Goal: Communication & Community: Answer question/provide support

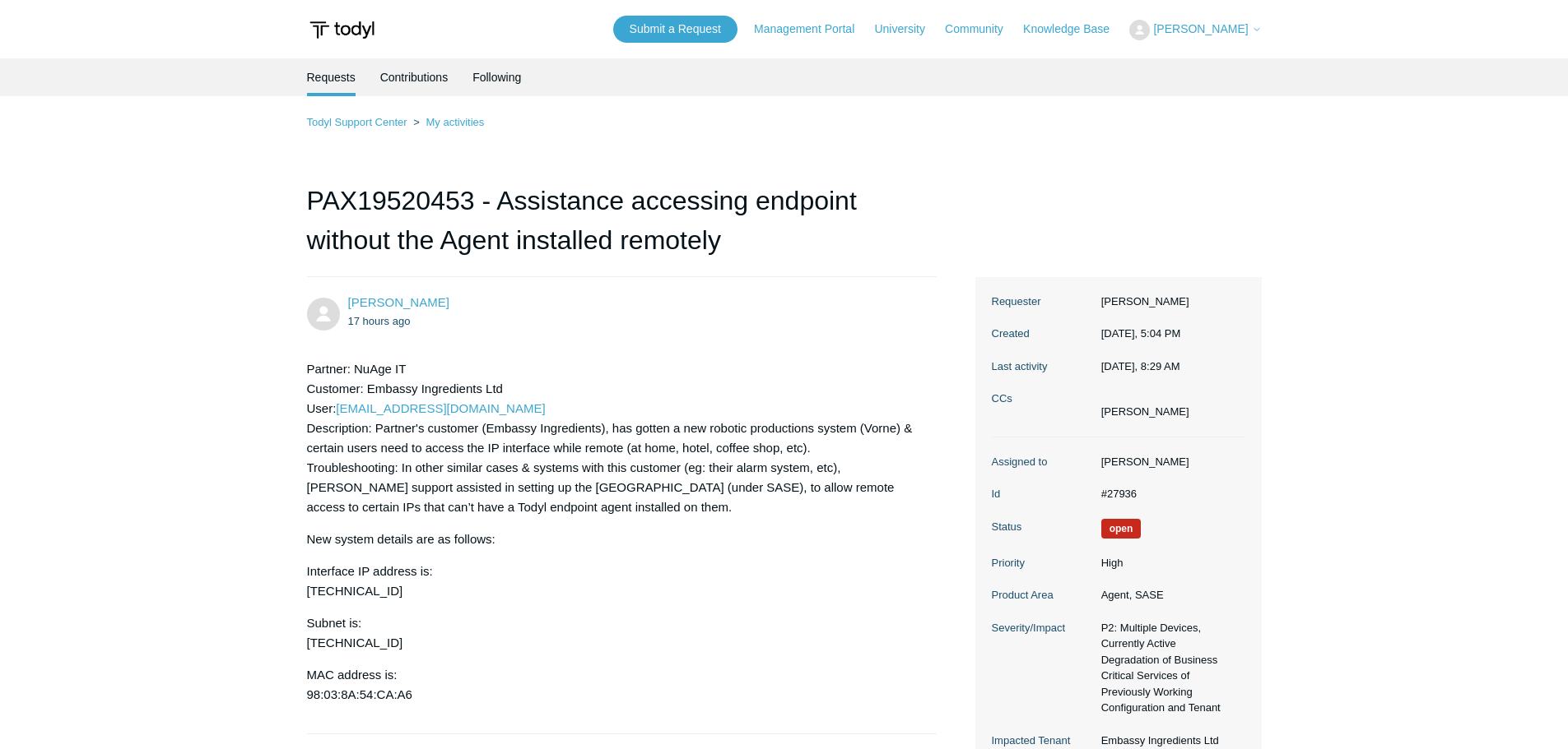
scroll to position [869, 0]
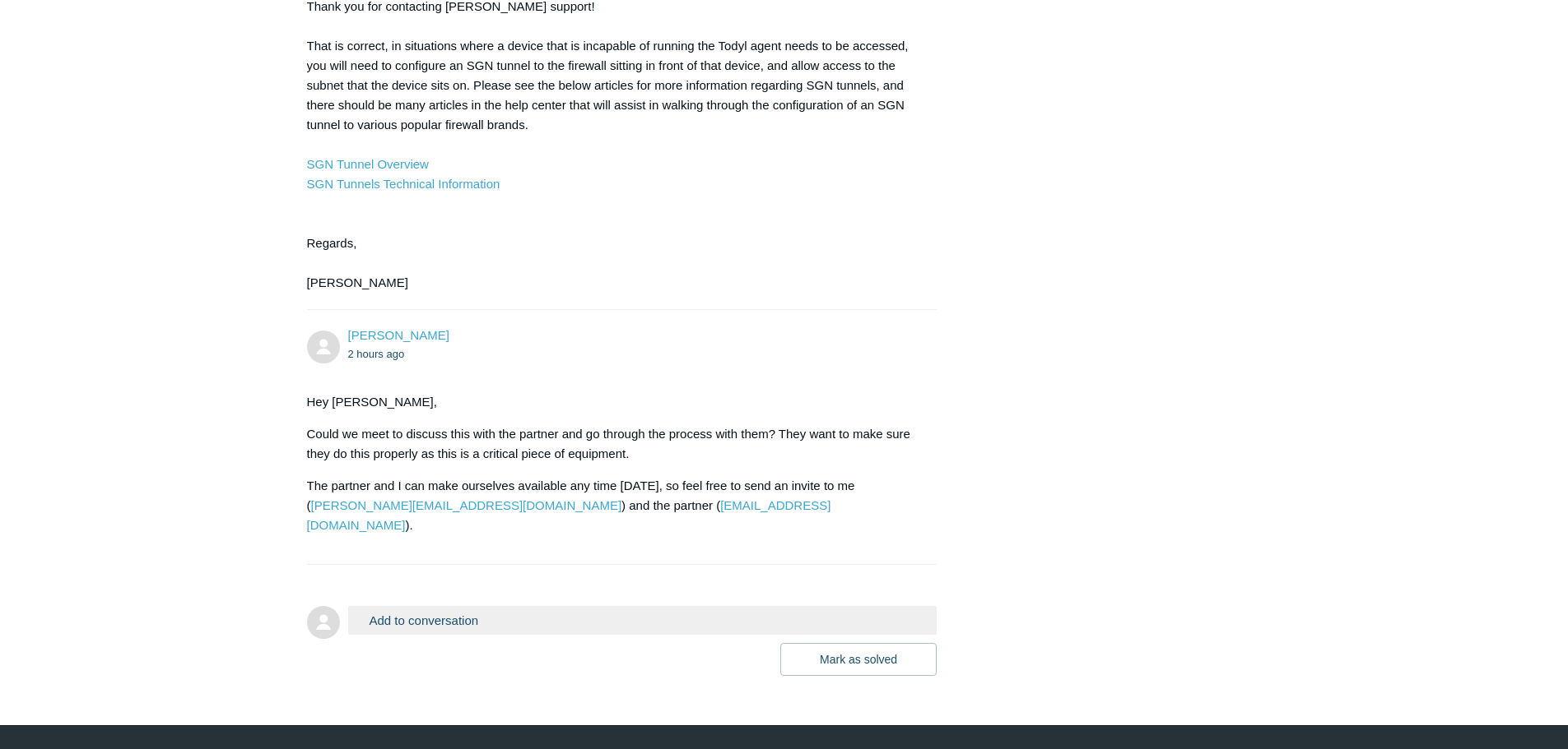
scroll to position [869, 0]
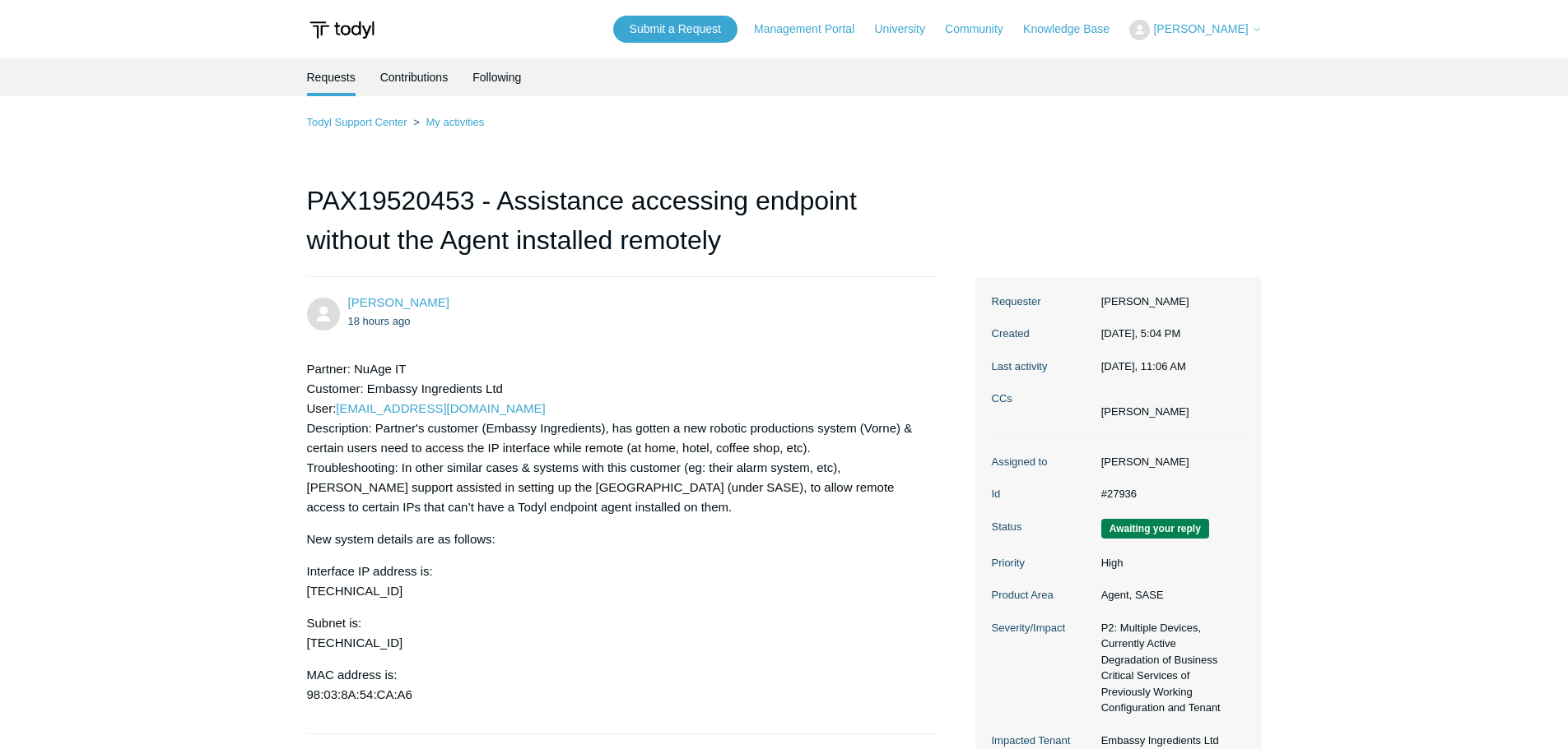
click at [376, 192] on h1 "PAX19520453 - Assistance accessing endpoint without the Agent installed remotely" at bounding box center [622, 229] width 631 height 96
click at [376, 193] on h1 "PAX19520453 - Assistance accessing endpoint without the Agent installed remotely" at bounding box center [622, 229] width 631 height 96
copy h1 "PAX19520453"
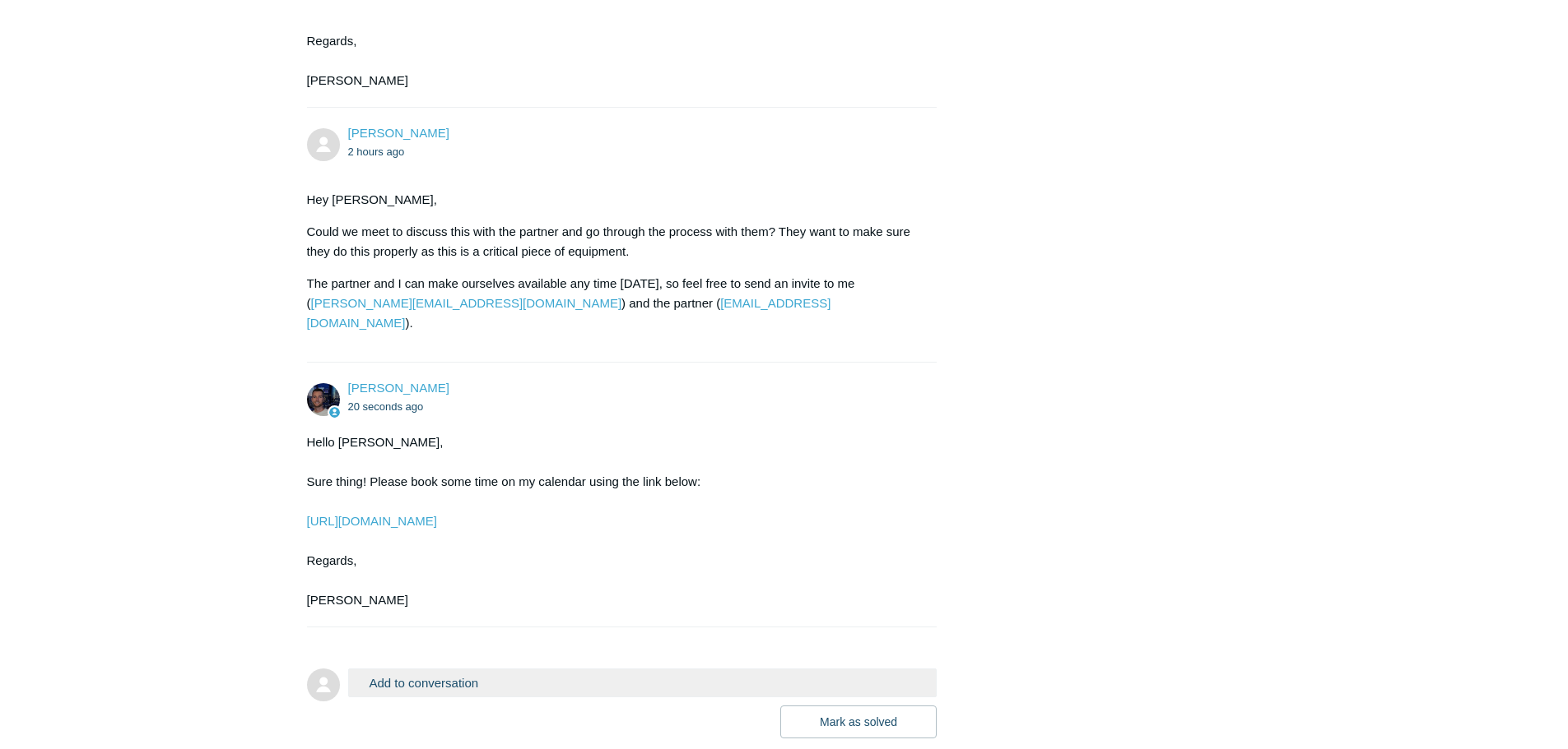
scroll to position [1133, 0]
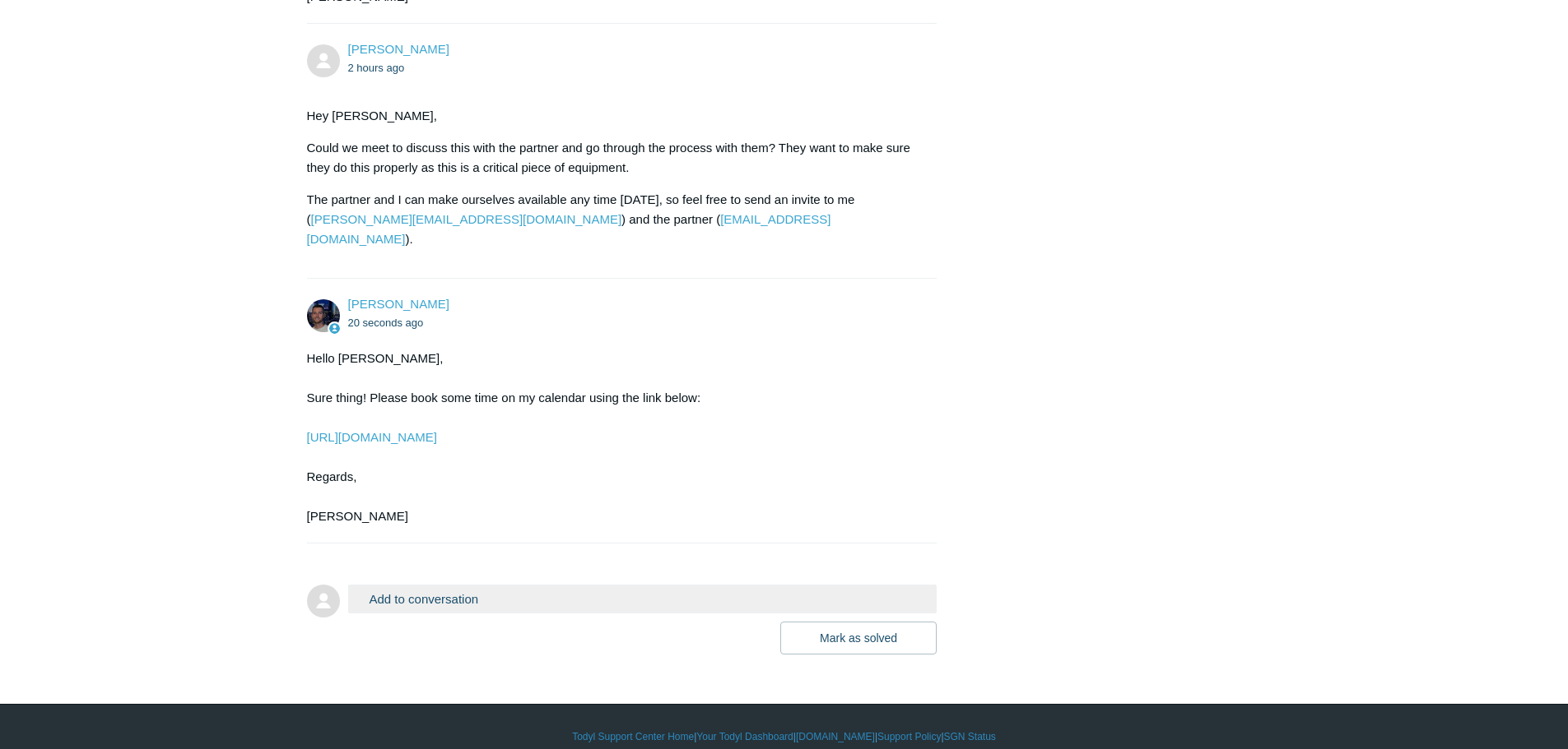
drag, startPoint x: 492, startPoint y: 417, endPoint x: 300, endPoint y: 419, distance: 192.0
copy link "[URL][DOMAIN_NAME]"
drag, startPoint x: 419, startPoint y: 574, endPoint x: 429, endPoint y: 583, distance: 13.5
click at [419, 585] on button "Add to conversation" at bounding box center [642, 599] width 589 height 29
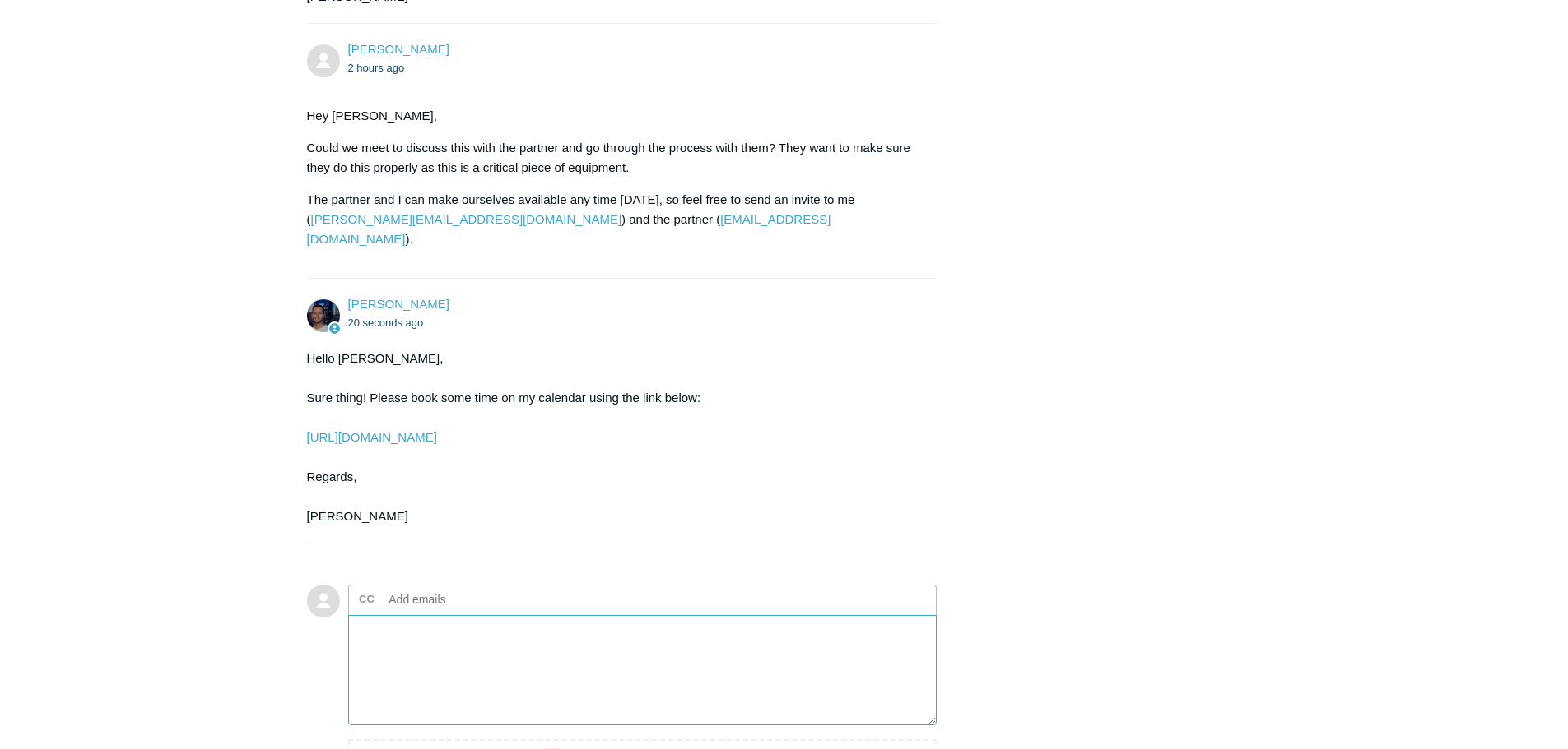
click at [417, 615] on textarea "Add your reply" at bounding box center [642, 670] width 589 height 111
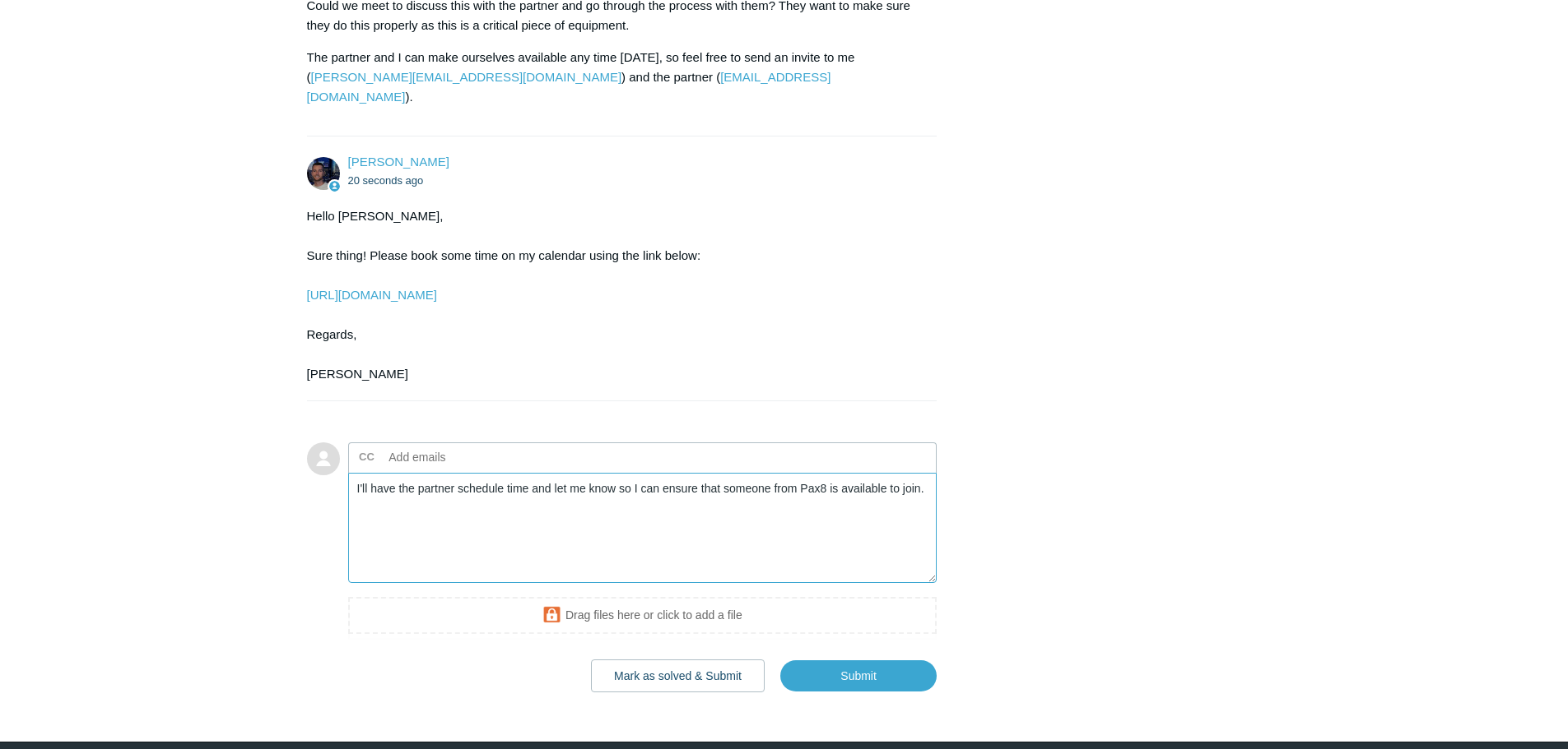
scroll to position [1313, 0]
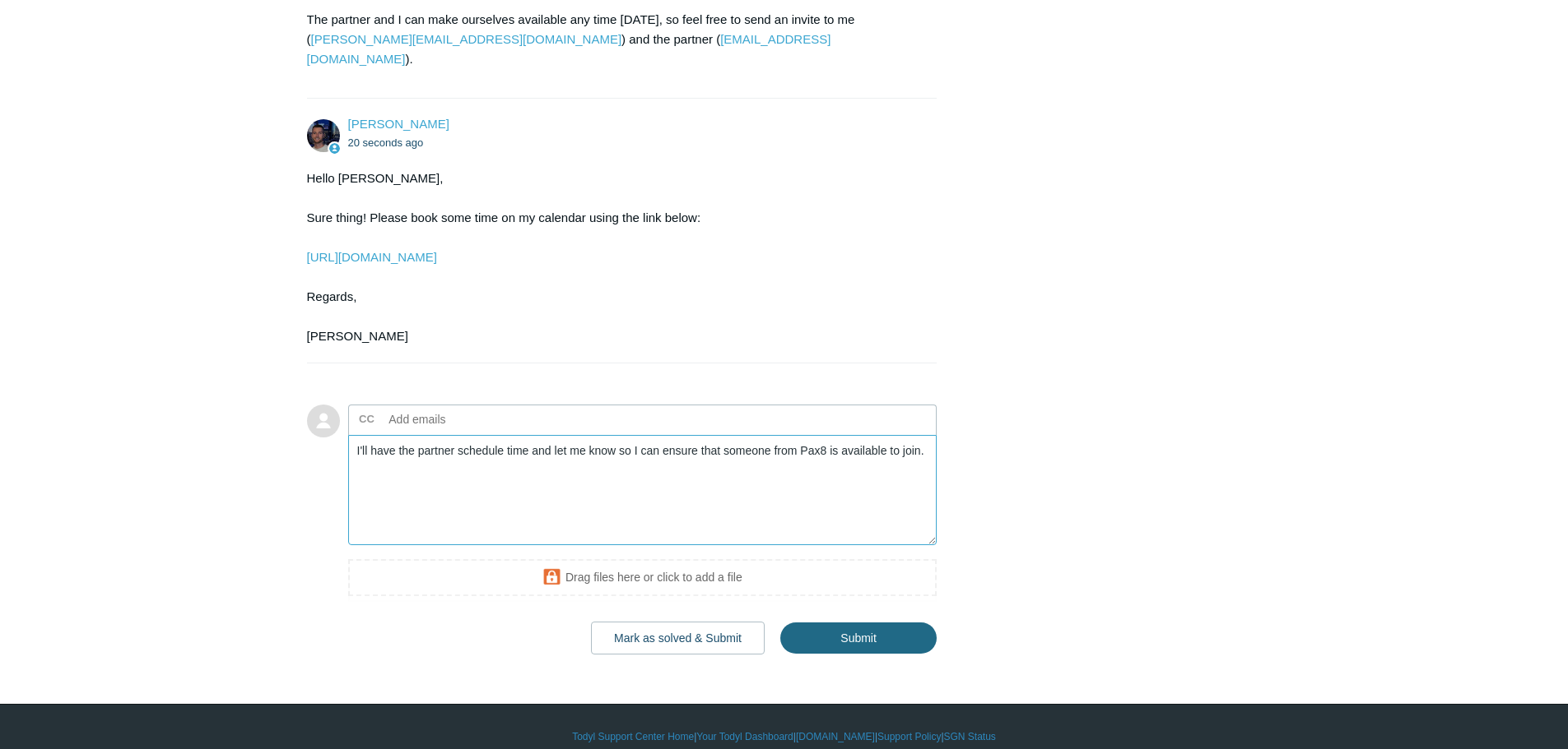
type textarea "I'll have the partner schedule time and let me know so I can ensure that someon…"
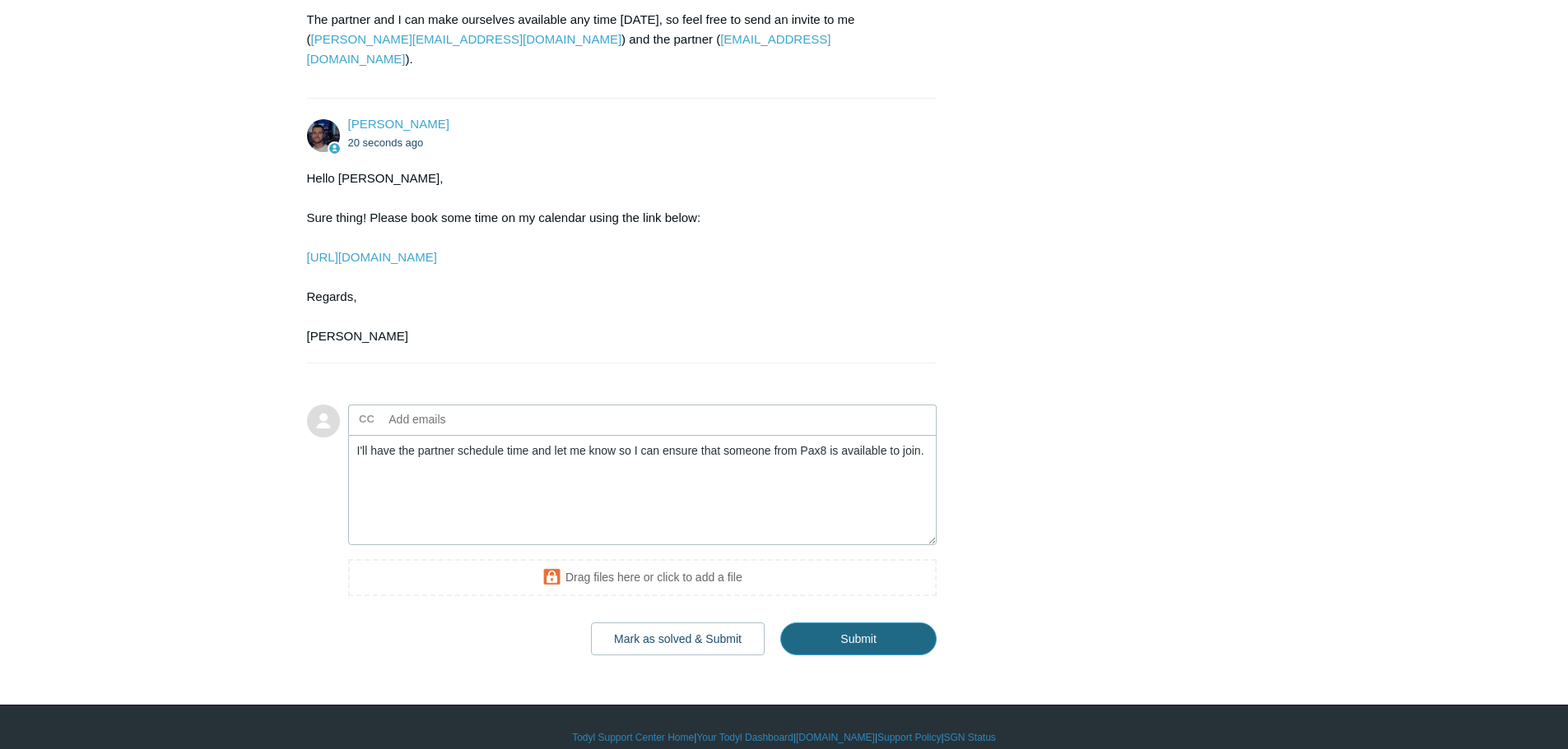
click at [841, 623] on input "Submit" at bounding box center [857, 639] width 157 height 33
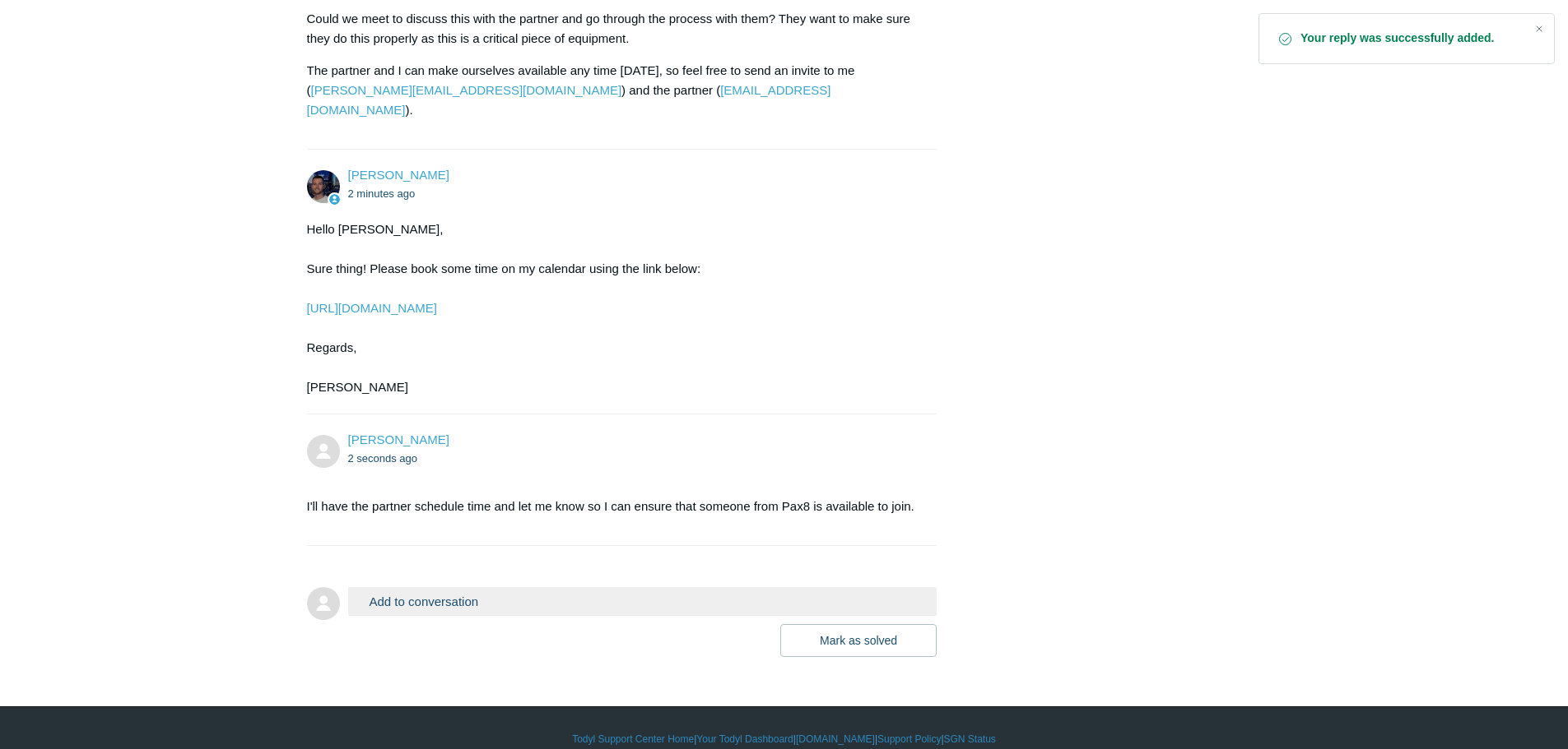
scroll to position [1265, 0]
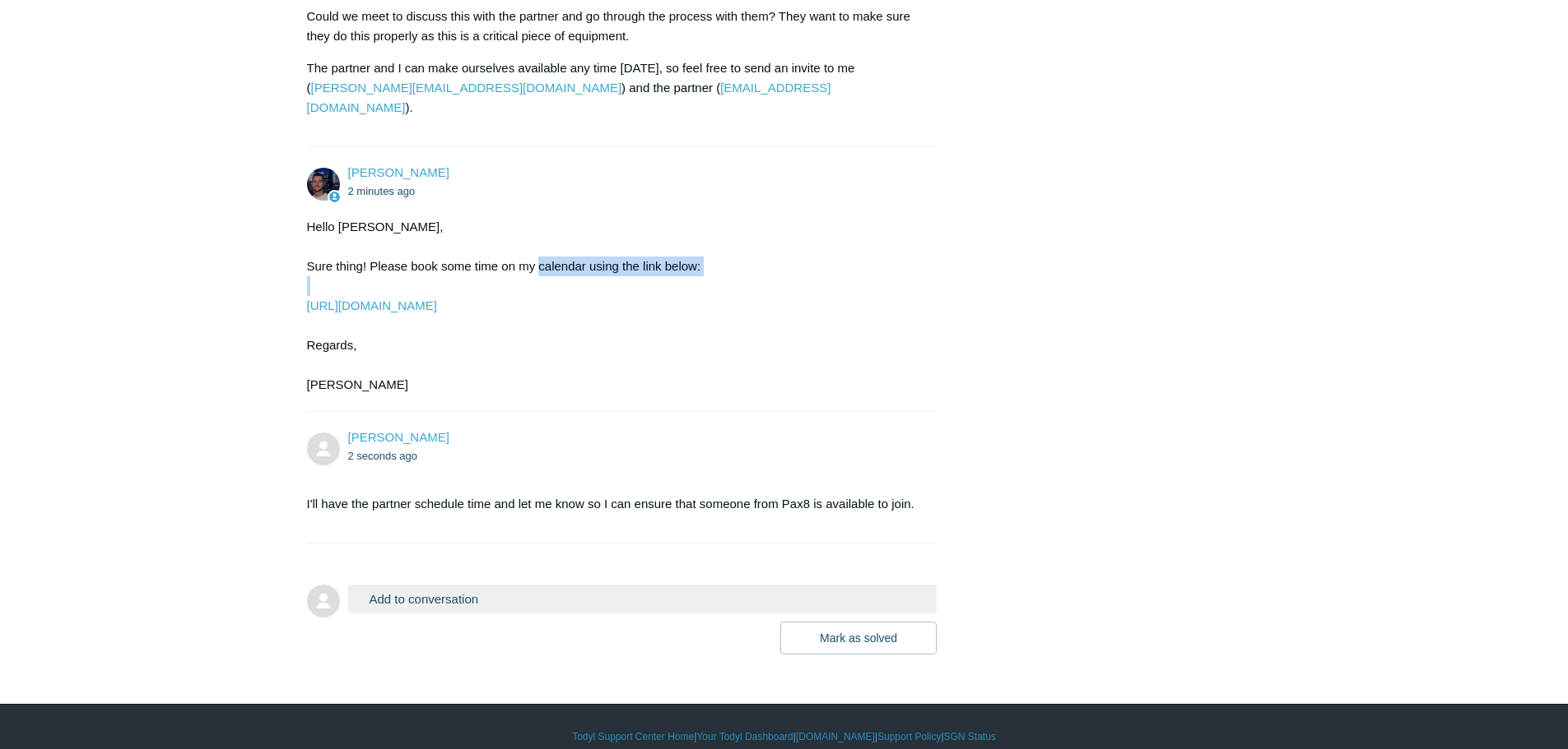
click at [756, 274] on div "Hello [PERSON_NAME], Sure thing! Please book some time on my calendar using the…" at bounding box center [613, 305] width 614 height 178
click at [761, 268] on div "Hello Alex, Sure thing! Please book some time on my calendar using the link bel…" at bounding box center [613, 305] width 614 height 178
drag, startPoint x: 457, startPoint y: 232, endPoint x: 595, endPoint y: 242, distance: 138.4
click at [594, 242] on div "Hello Alex, Sure thing! Please book some time on my calendar using the link bel…" at bounding box center [613, 305] width 614 height 178
click at [601, 242] on div "Hello Alex, Sure thing! Please book some time on my calendar using the link bel…" at bounding box center [613, 305] width 614 height 178
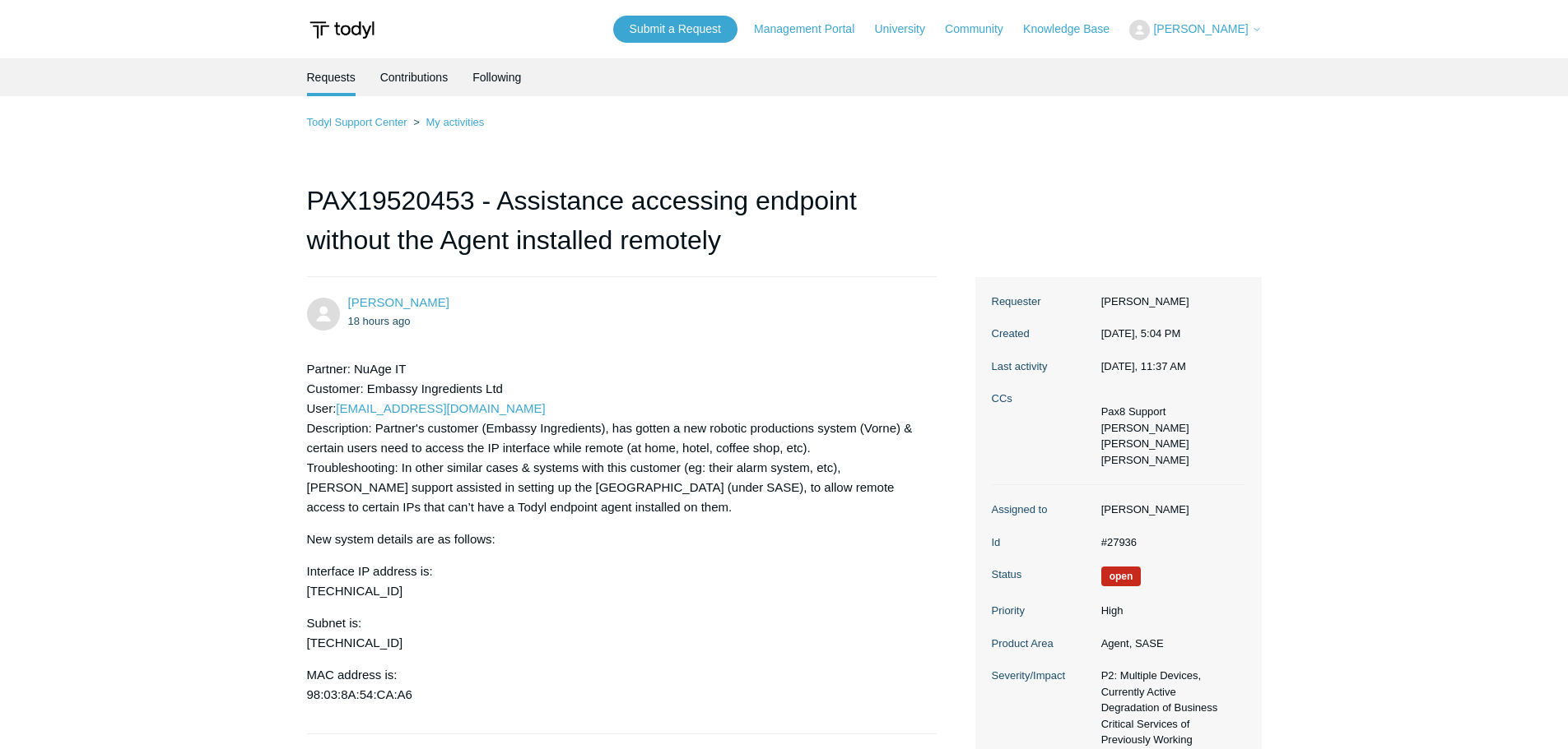
drag, startPoint x: 1180, startPoint y: 316, endPoint x: 799, endPoint y: 135, distance: 421.8
click at [421, 198] on h1 "PAX19520453 - Assistance accessing endpoint without the Agent installed remotely" at bounding box center [622, 229] width 631 height 96
copy h1 "PAX19520453"
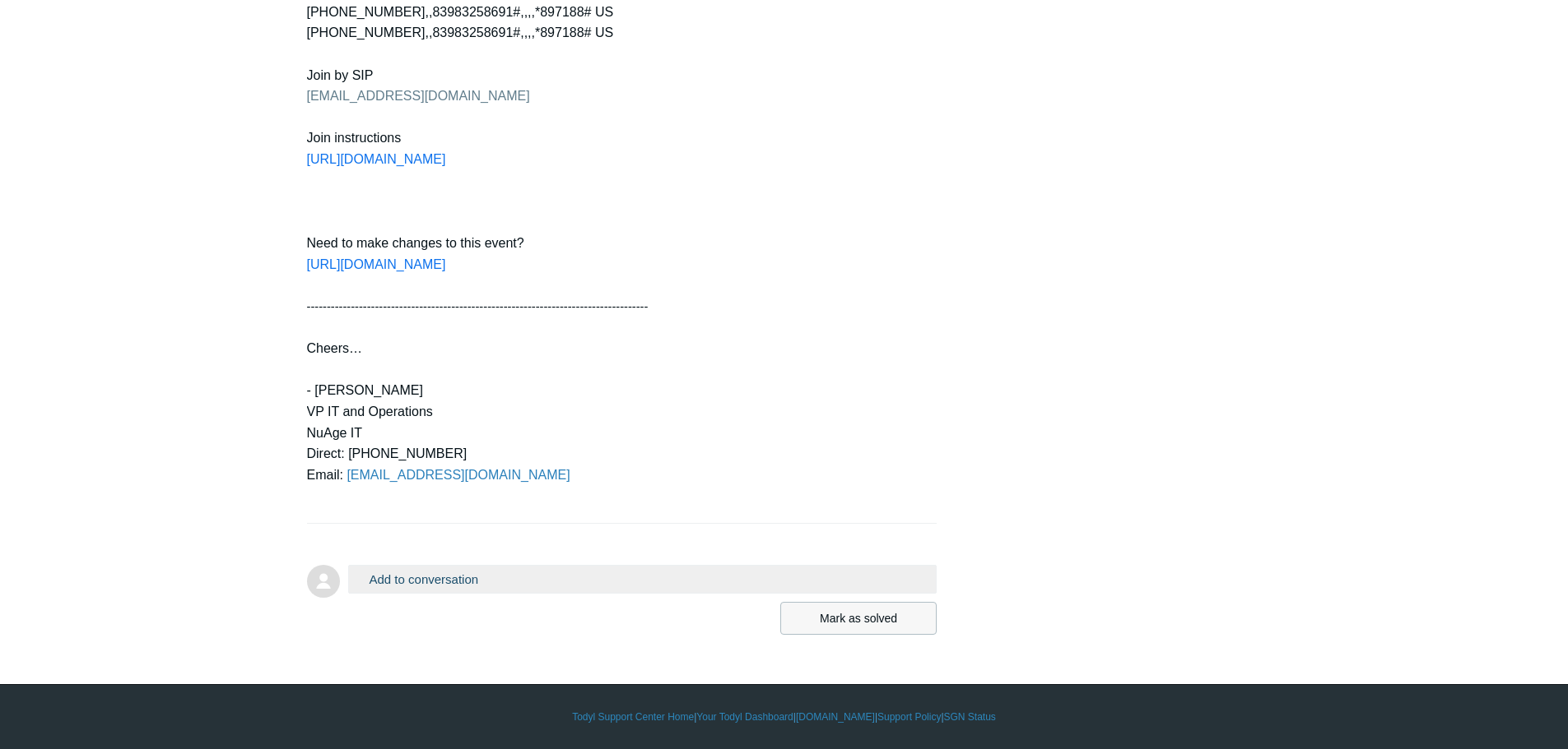
drag, startPoint x: 861, startPoint y: 229, endPoint x: 844, endPoint y: 630, distance: 401.4
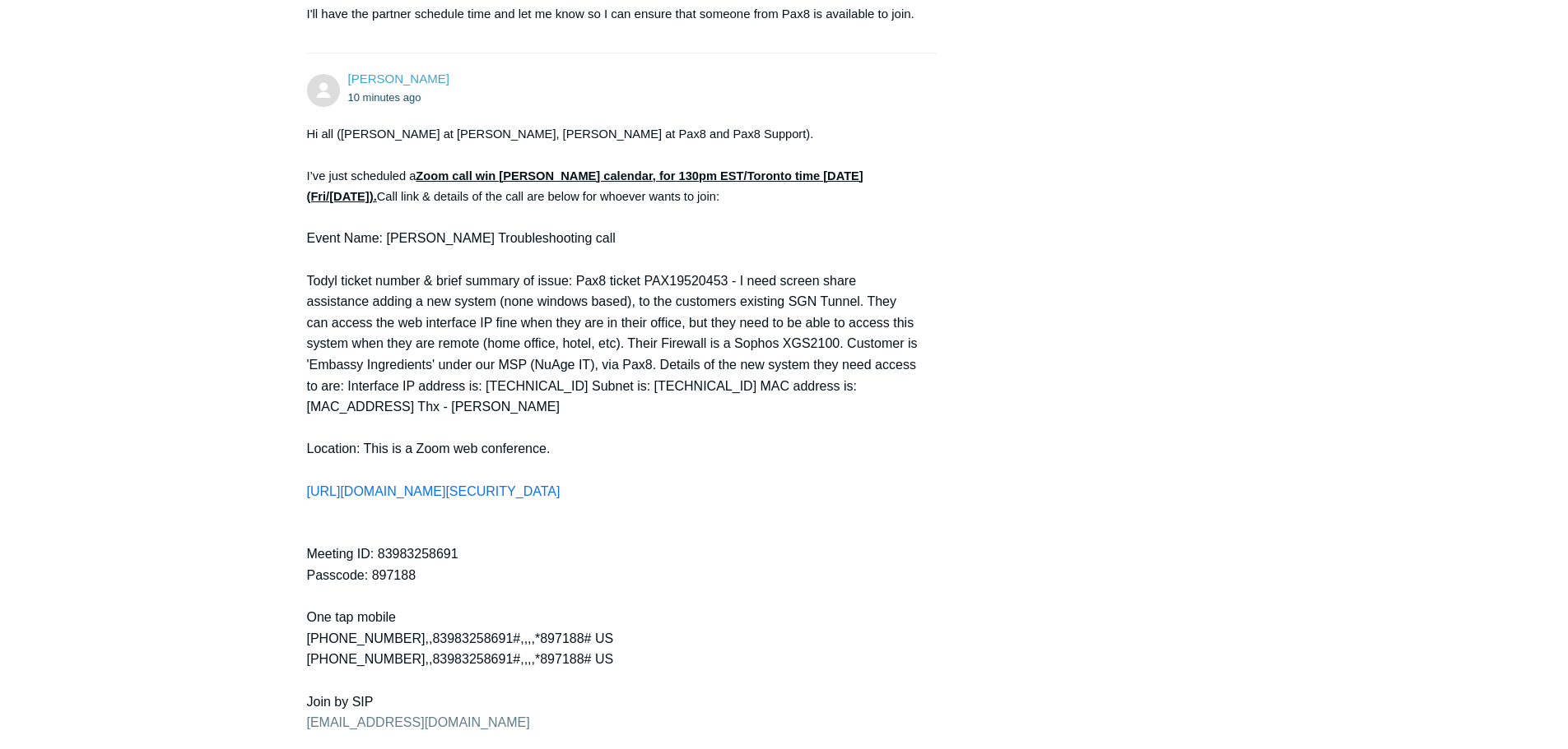
scroll to position [1726, 0]
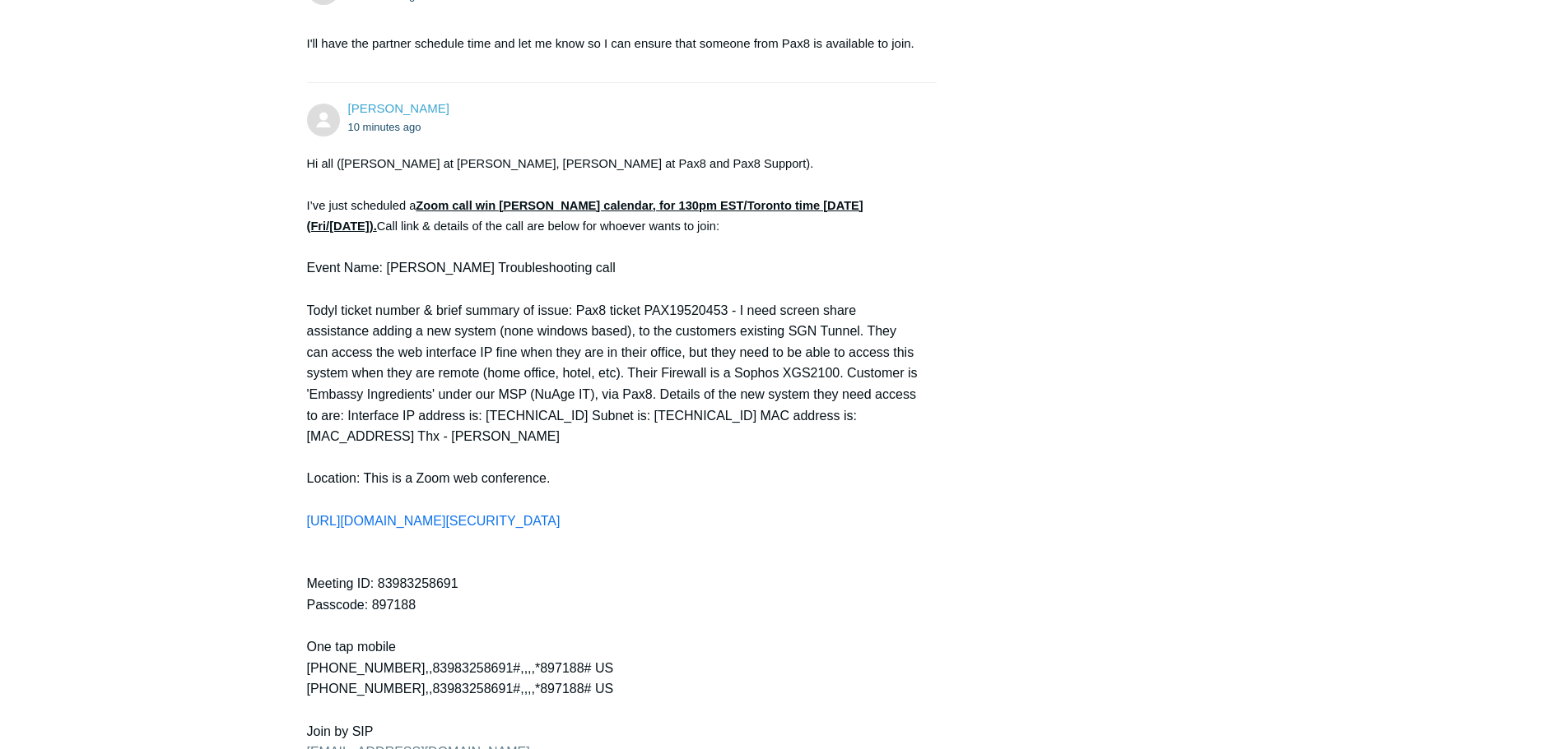
drag, startPoint x: 820, startPoint y: 496, endPoint x: 296, endPoint y: 506, distance: 524.1
copy span "https://todyl.zoom.us/j/83983258691?pwd=PfnHtNfiGFrVNm2vAaTt4X45JjaB1z.1"
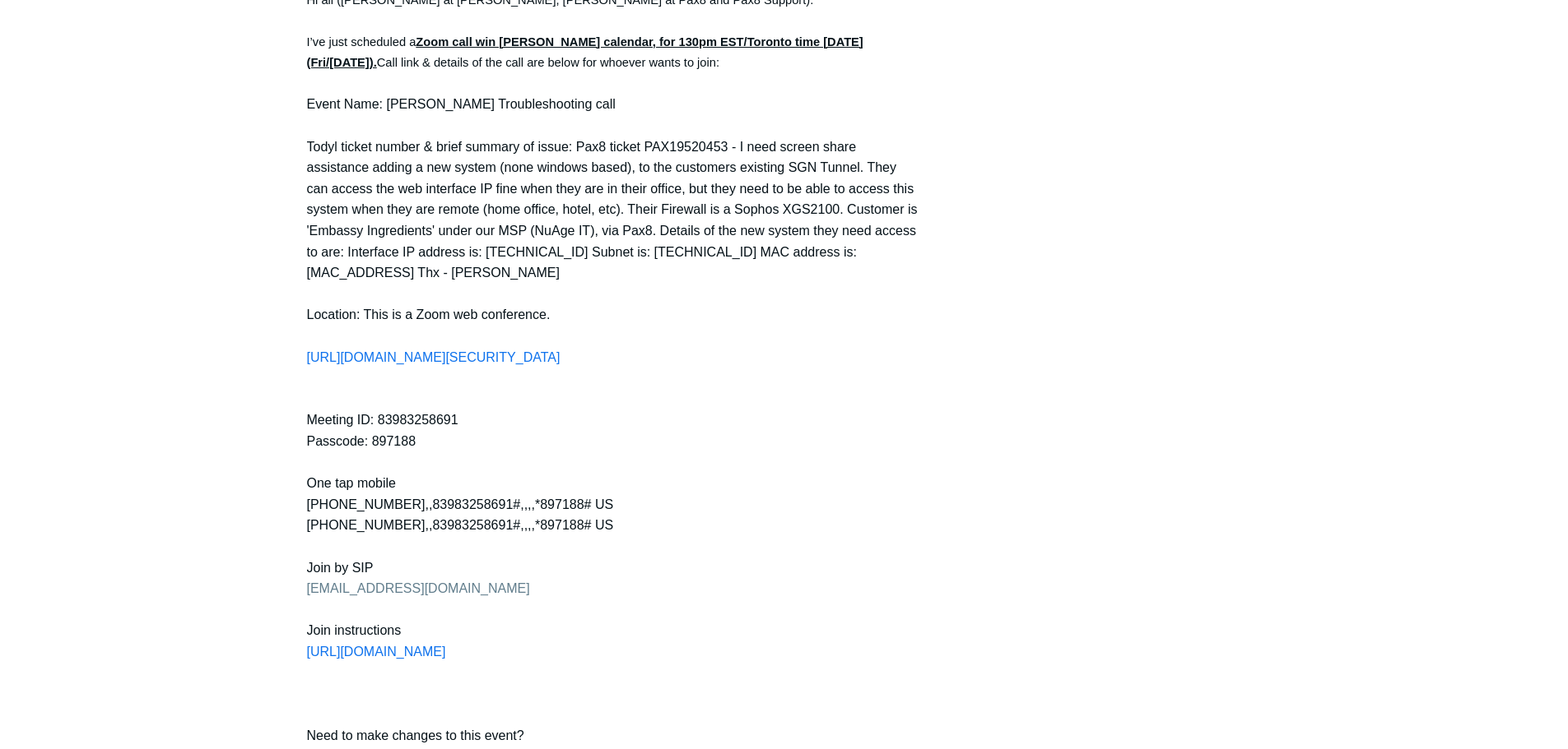
scroll to position [1890, 0]
